Goal: Use online tool/utility: Use online tool/utility

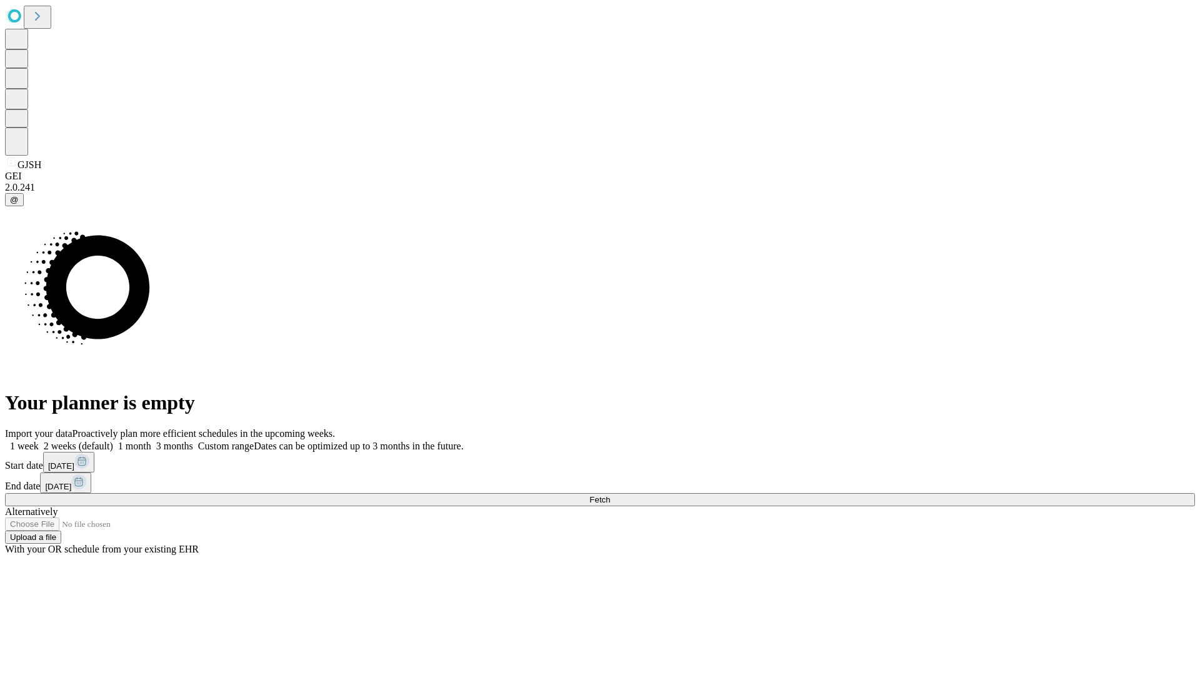
click at [610, 495] on span "Fetch" at bounding box center [600, 499] width 21 height 9
